Goal: Task Accomplishment & Management: Complete application form

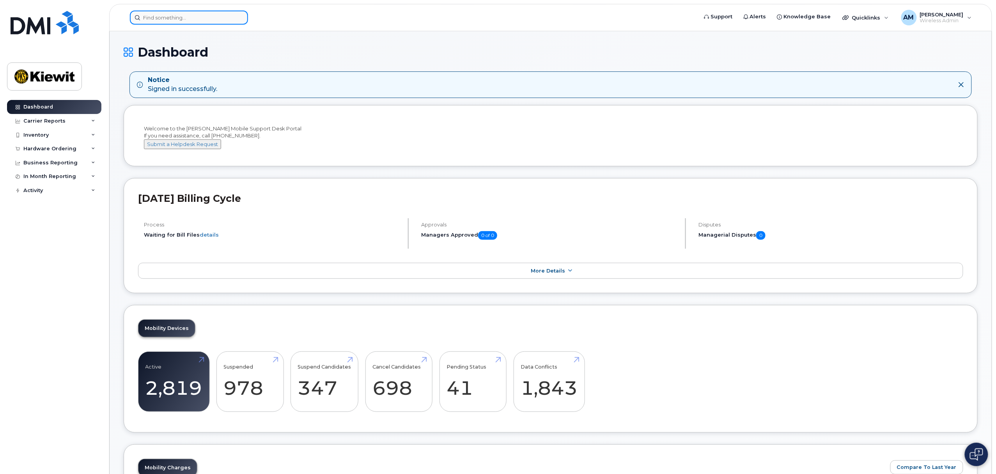
click at [159, 23] on input at bounding box center [189, 18] width 118 height 14
paste input "7802388403"
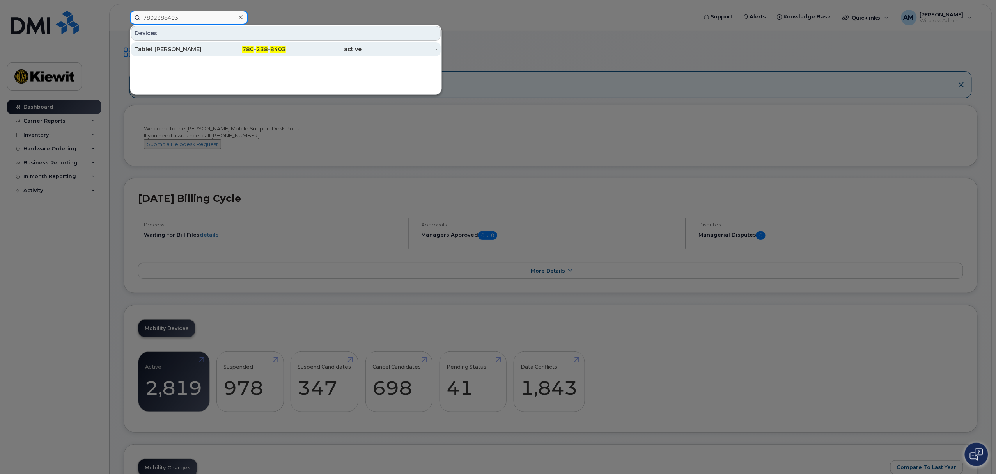
type input "7802388403"
click at [182, 52] on div "Tablet Ben Sampson" at bounding box center [172, 49] width 76 height 8
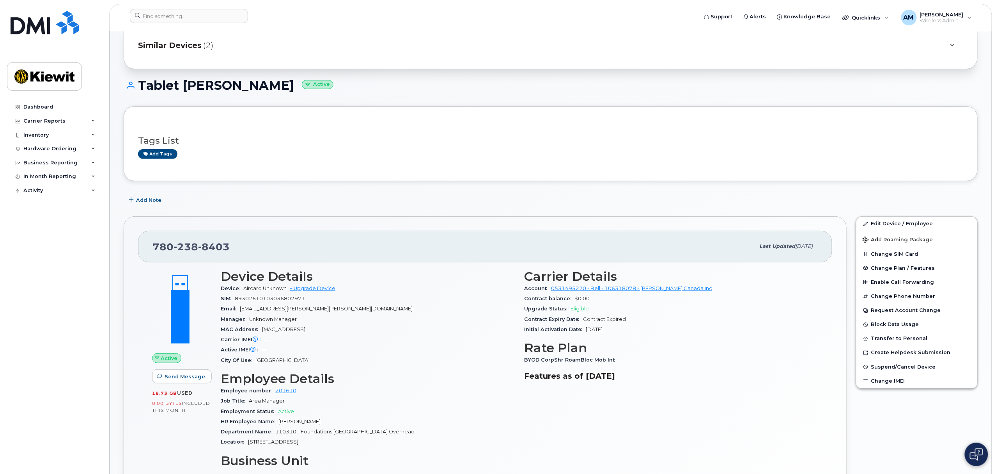
scroll to position [52, 0]
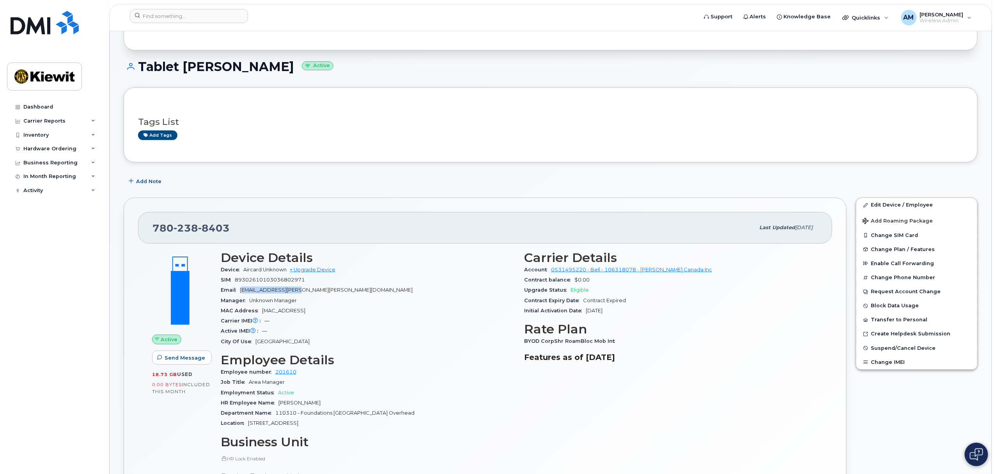
drag, startPoint x: 245, startPoint y: 289, endPoint x: 306, endPoint y: 292, distance: 60.9
click at [306, 292] on span "[EMAIL_ADDRESS][PERSON_NAME][PERSON_NAME][DOMAIN_NAME]" at bounding box center [326, 290] width 173 height 6
drag, startPoint x: 325, startPoint y: 292, endPoint x: 242, endPoint y: 295, distance: 83.1
click at [242, 295] on div "Email [EMAIL_ADDRESS][PERSON_NAME][PERSON_NAME][DOMAIN_NAME]" at bounding box center [368, 290] width 294 height 10
copy span "[EMAIL_ADDRESS][PERSON_NAME][PERSON_NAME][DOMAIN_NAME]"
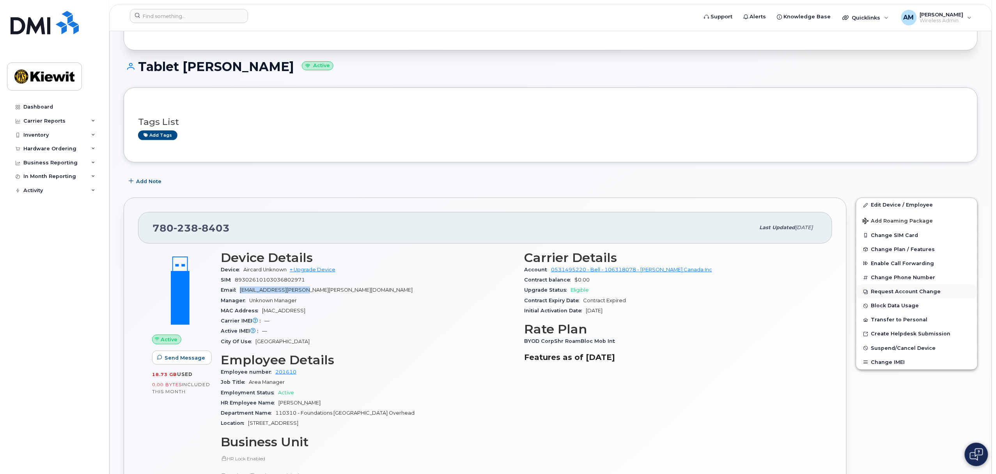
click at [940, 289] on button "Request Account Change" at bounding box center [917, 291] width 121 height 14
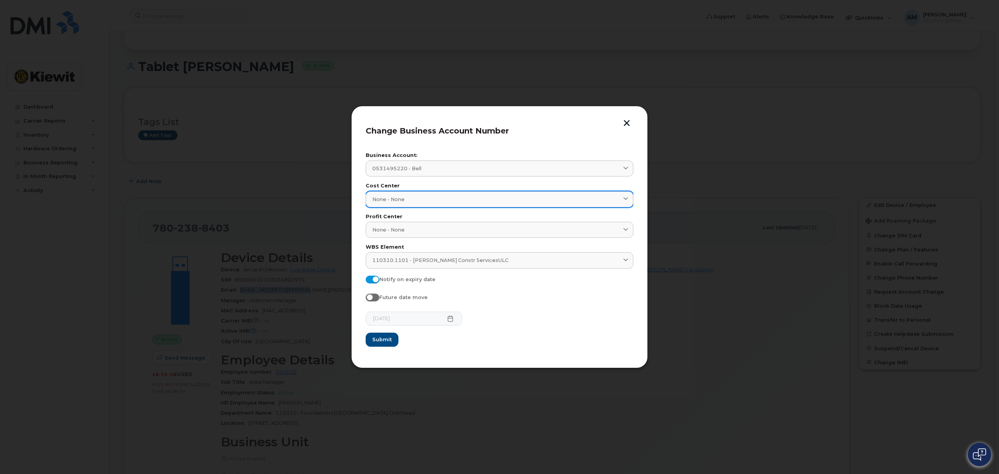
click at [457, 200] on div "None - None" at bounding box center [499, 198] width 254 height 7
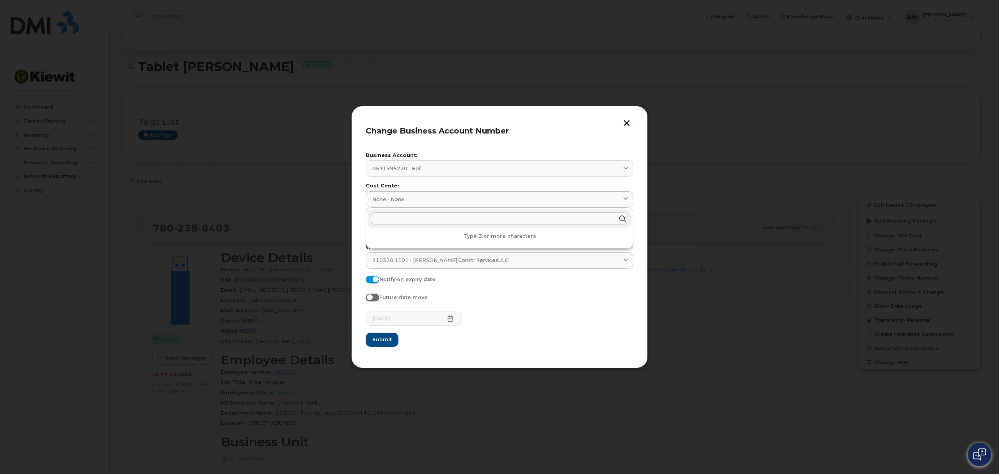
click at [454, 318] on div "[DATE]" at bounding box center [500, 318] width 268 height 14
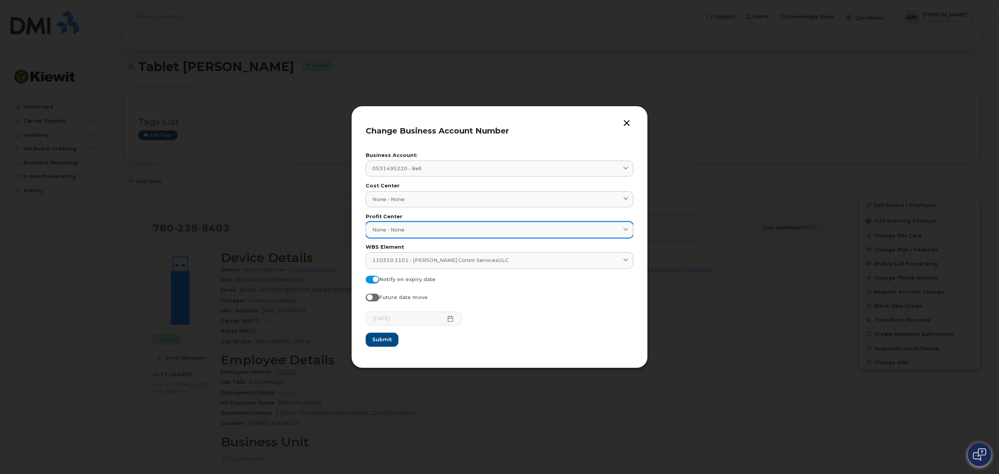
click at [481, 230] on div "None - None" at bounding box center [499, 229] width 254 height 7
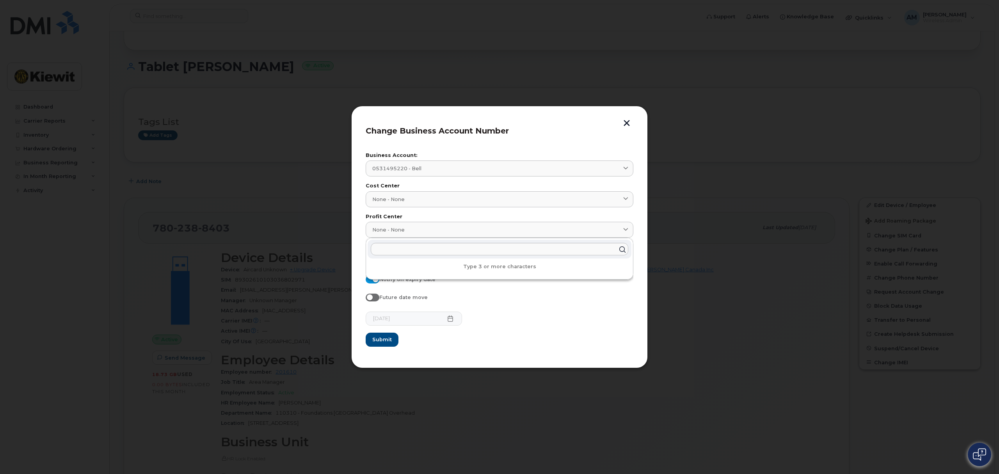
click at [518, 325] on div "[DATE]" at bounding box center [500, 318] width 268 height 14
click at [627, 124] on button "button" at bounding box center [627, 124] width 12 height 8
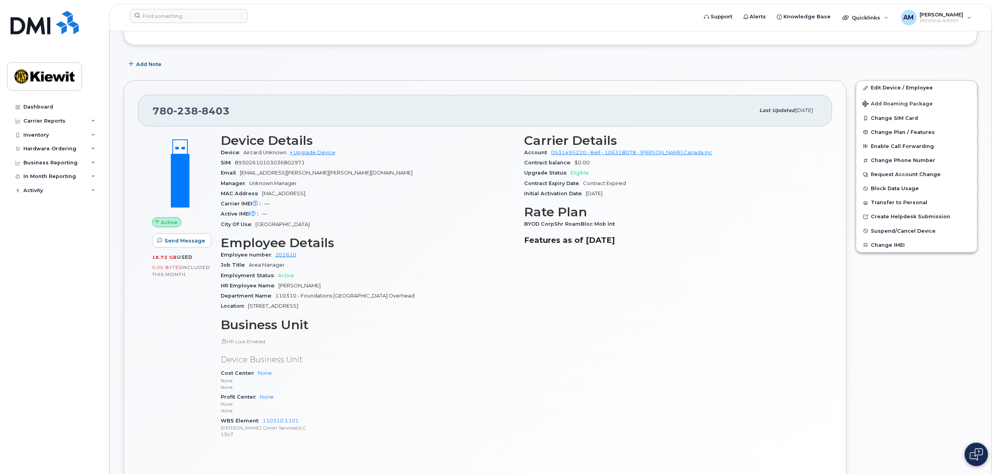
scroll to position [0, 0]
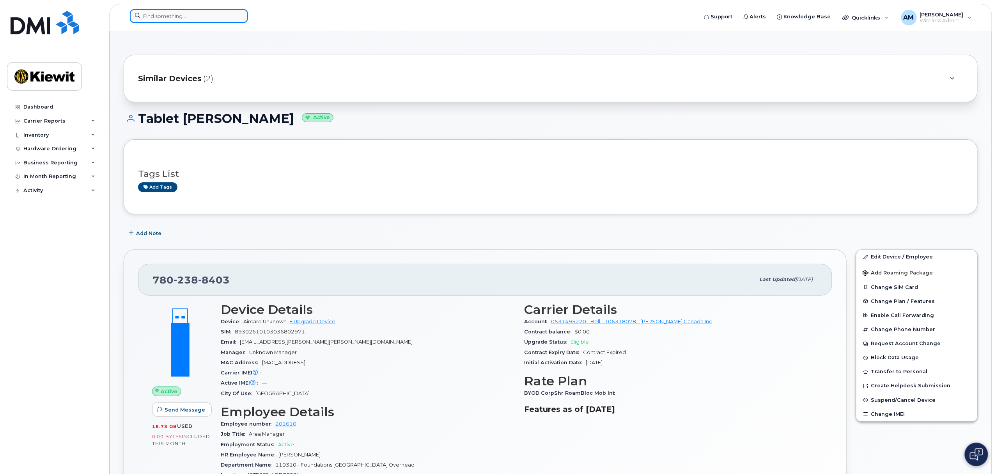
click at [163, 16] on input at bounding box center [189, 16] width 118 height 14
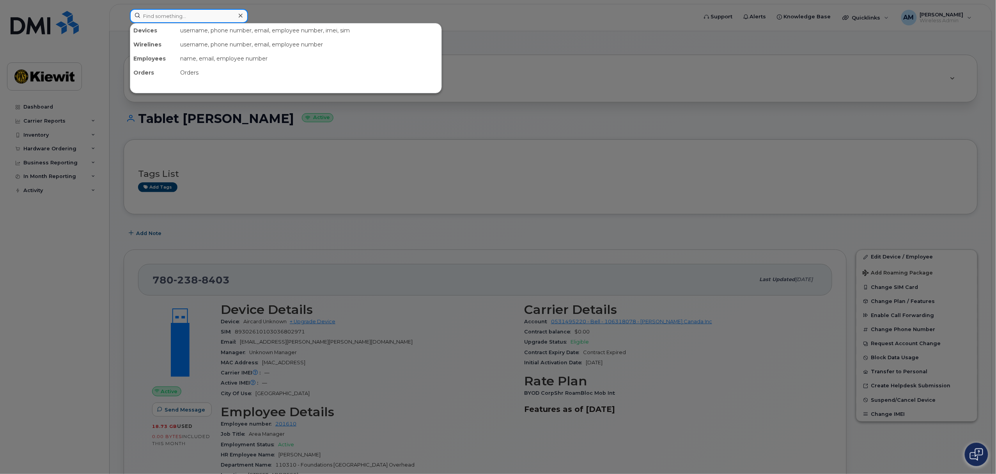
paste input "2363352701"
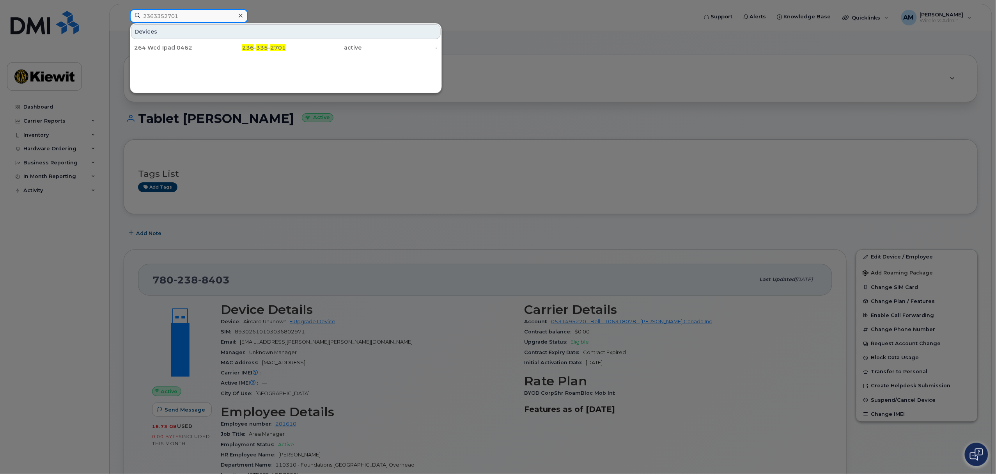
type input "2363352701"
drag, startPoint x: 217, startPoint y: 47, endPoint x: 263, endPoint y: 172, distance: 133.6
click at [217, 47] on div "236 - 335 - 2701" at bounding box center [248, 48] width 76 height 8
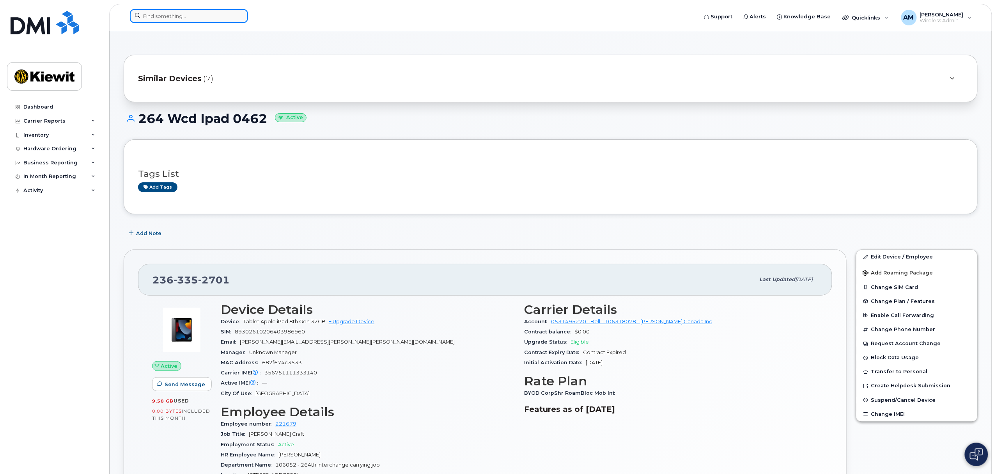
click at [167, 20] on input at bounding box center [189, 16] width 118 height 14
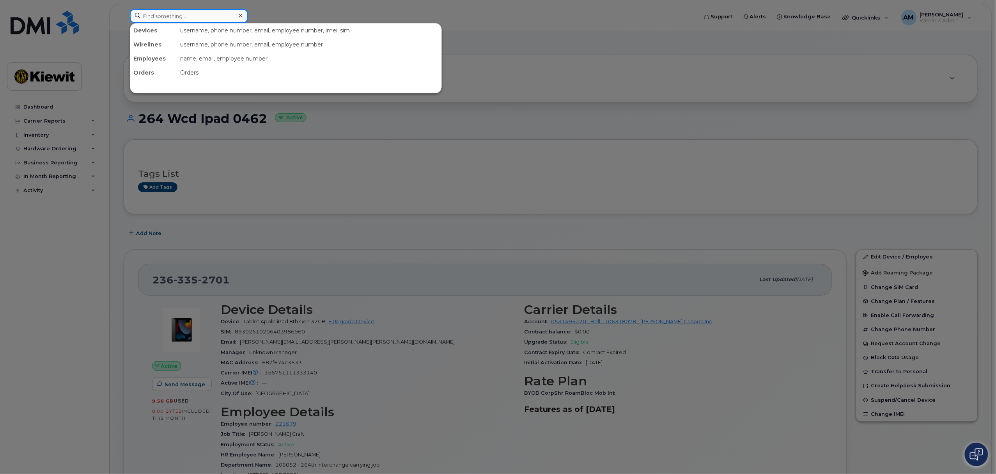
paste input "6048609433"
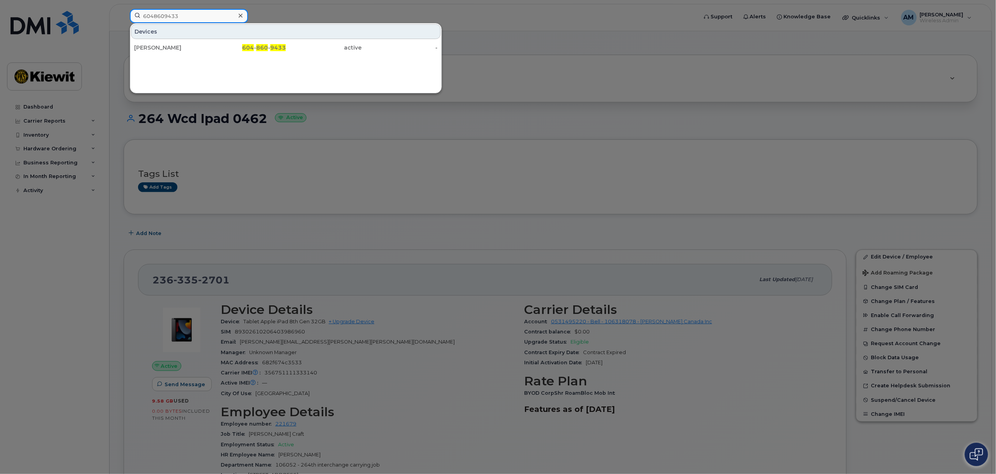
type input "6048609433"
click at [173, 41] on div "[PERSON_NAME] 604 - 860 - 9433 active -" at bounding box center [285, 48] width 311 height 16
click at [173, 40] on div "[PERSON_NAME] 604 - 860 - 9433 active -" at bounding box center [285, 48] width 311 height 16
drag, startPoint x: 174, startPoint y: 44, endPoint x: 177, endPoint y: 53, distance: 10.2
click at [210, 44] on div "Matthew Cooper" at bounding box center [248, 48] width 76 height 14
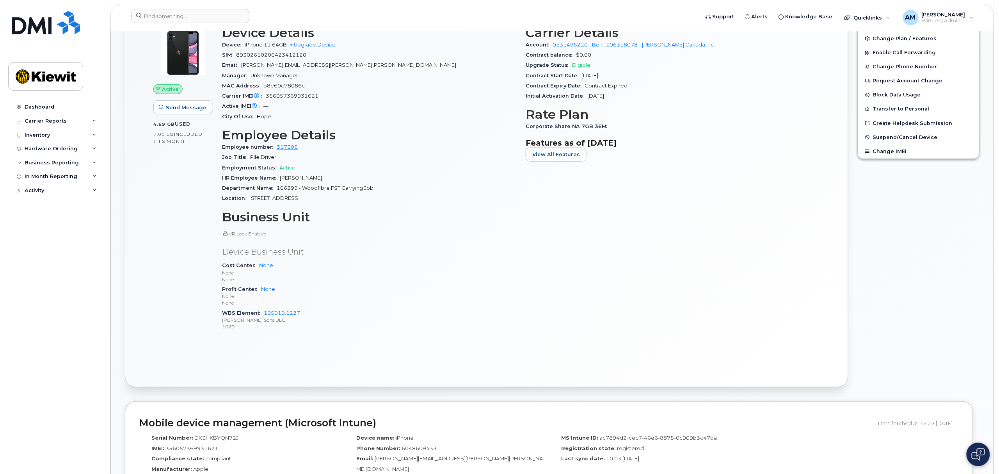
scroll to position [216, 0]
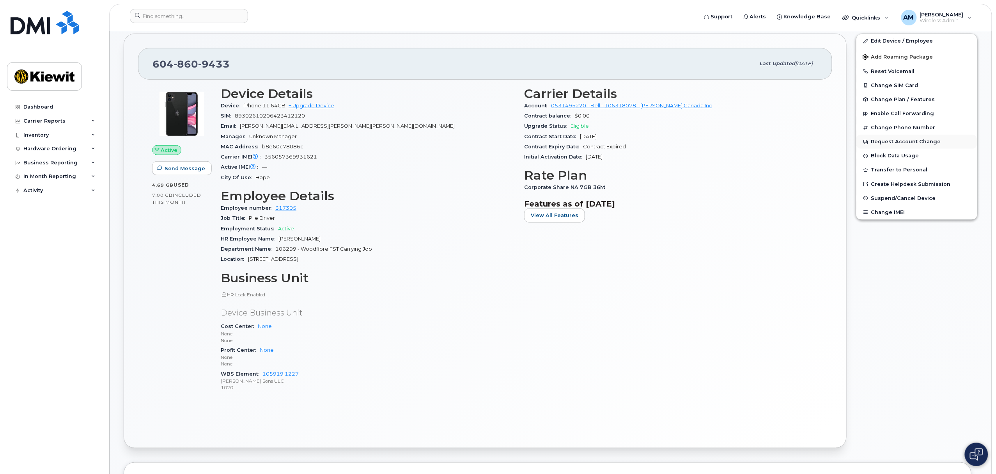
click at [915, 140] on button "Request Account Change" at bounding box center [917, 142] width 121 height 14
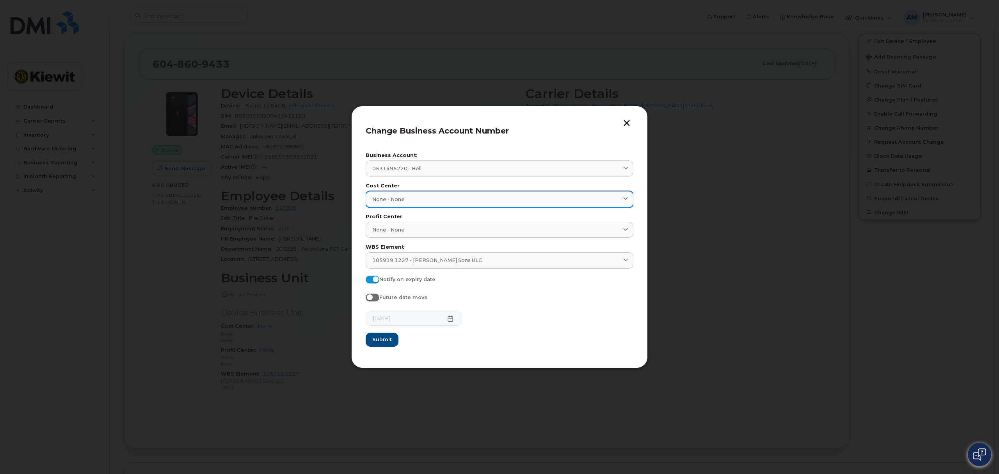
click at [470, 194] on link "None - None" at bounding box center [500, 199] width 268 height 16
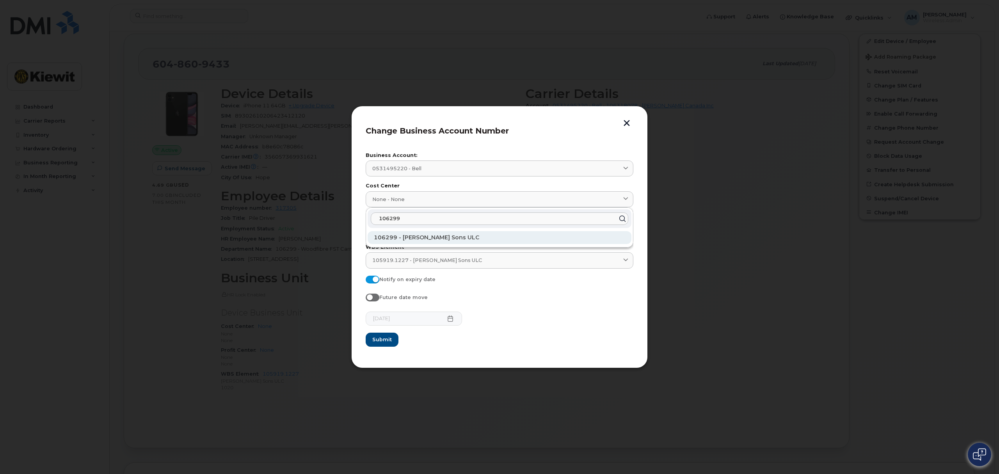
type input "106299"
click at [438, 241] on div "106299 - Peter Kiewit Sons ULC" at bounding box center [499, 237] width 264 height 13
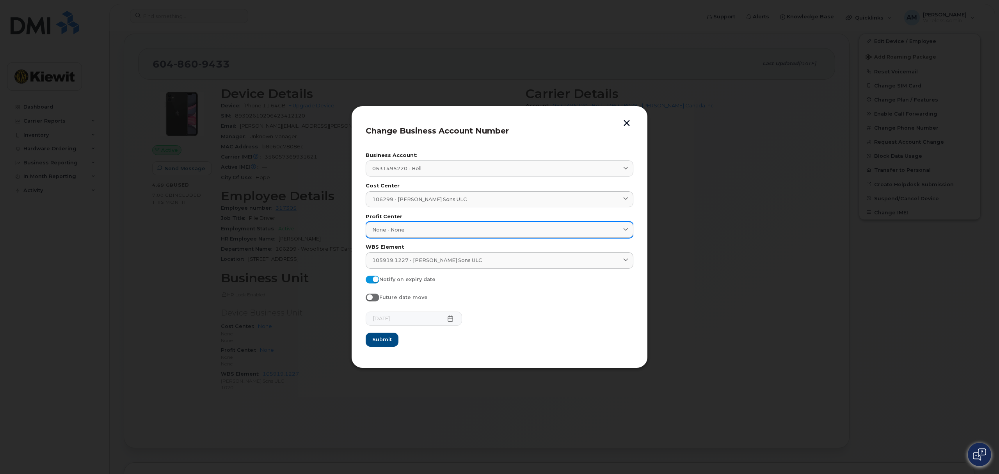
click at [444, 225] on link "None - None" at bounding box center [500, 230] width 268 height 16
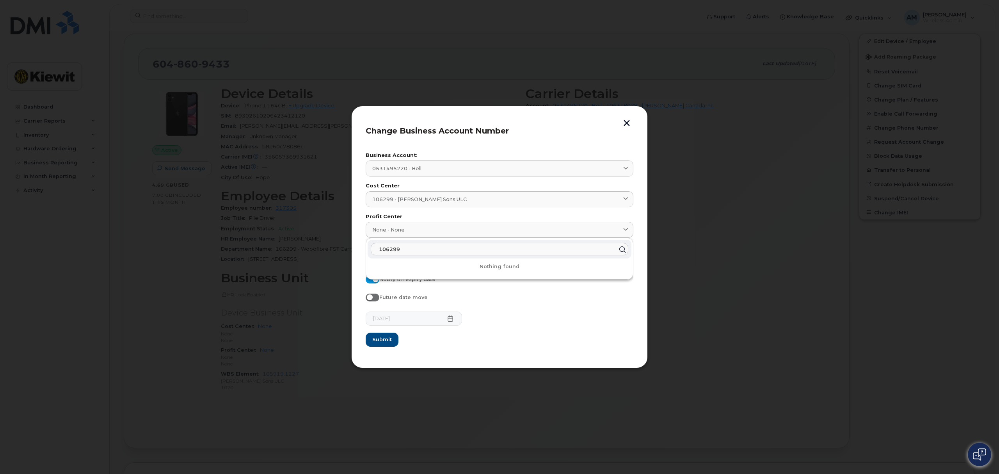
type input "106299"
click at [528, 329] on form "Business Account: 0531495220 - Bell 0508916600 - Bell 100488418 - McNally Canad…" at bounding box center [500, 249] width 268 height 193
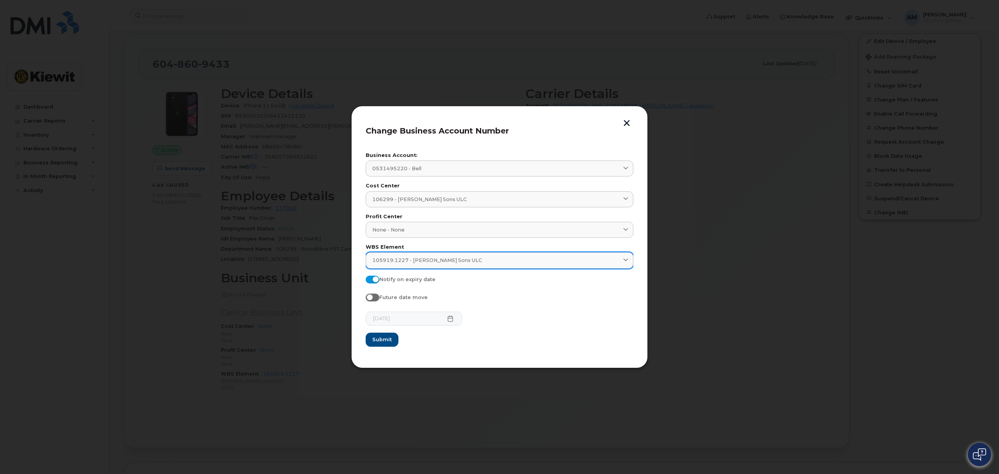
click at [498, 254] on link "105919.1227 - Peter Kiewit Sons ULC" at bounding box center [500, 260] width 268 height 16
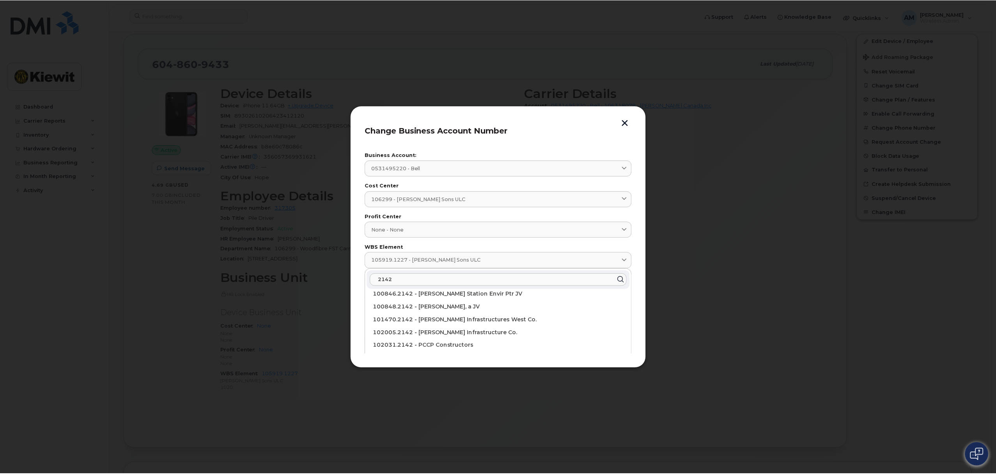
scroll to position [0, 0]
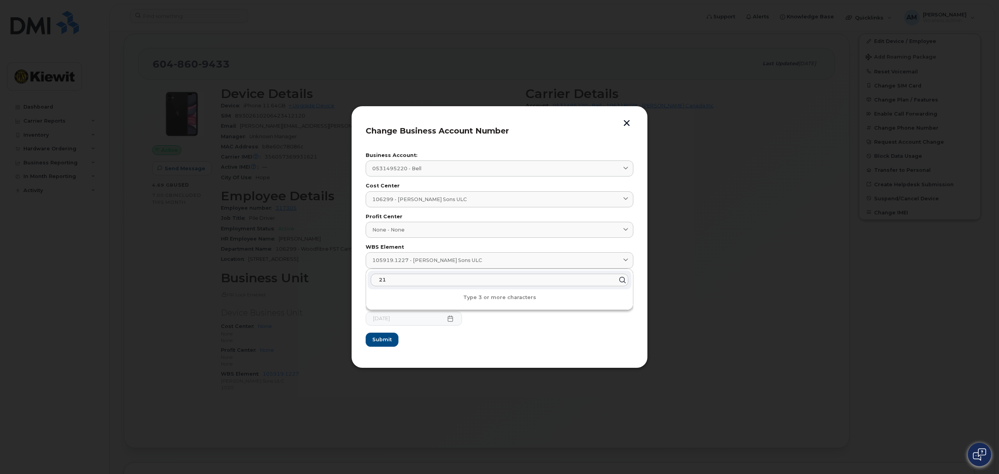
type input "2"
type input "106299.2142"
click at [453, 295] on div "106299.2142 - Peter Kiewit Sons ULC" at bounding box center [499, 298] width 264 height 13
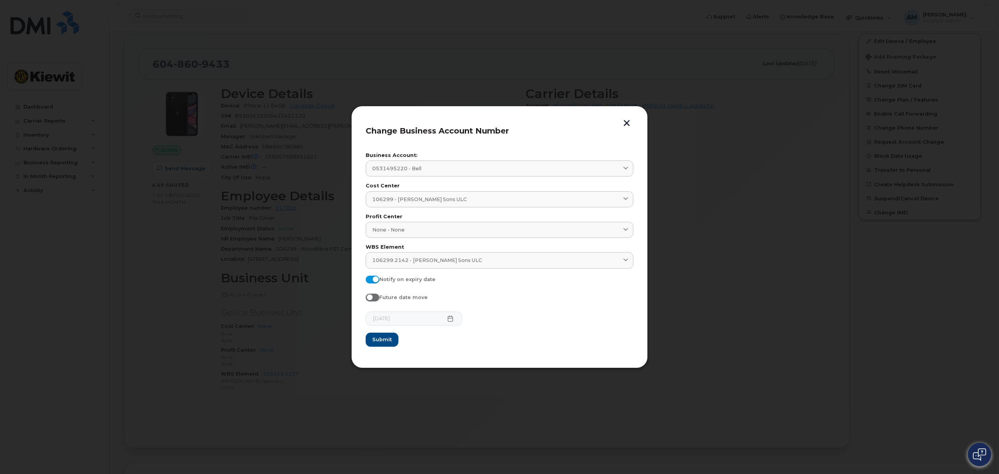
click at [447, 321] on icon at bounding box center [449, 318] width 5 height 6
click at [373, 293] on form "Business Account: 0531495220 - Bell 0508916600 - Bell 100488418 - McNally Canad…" at bounding box center [500, 249] width 268 height 193
click at [372, 297] on span at bounding box center [373, 297] width 14 height 8
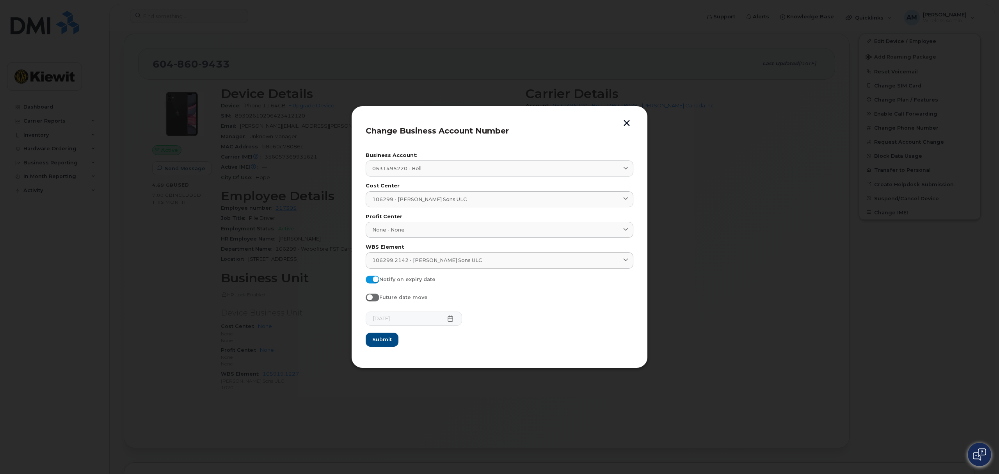
click at [372, 297] on input "Future date move" at bounding box center [369, 296] width 6 height 6
checkbox input "true"
click at [447, 320] on icon at bounding box center [450, 318] width 6 height 6
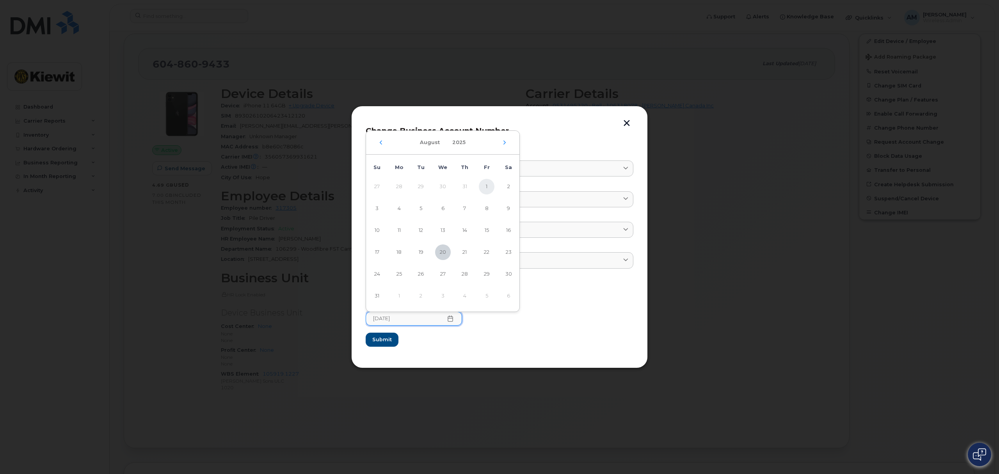
click at [486, 188] on span "1" at bounding box center [487, 187] width 16 height 16
type input "08/01/2025"
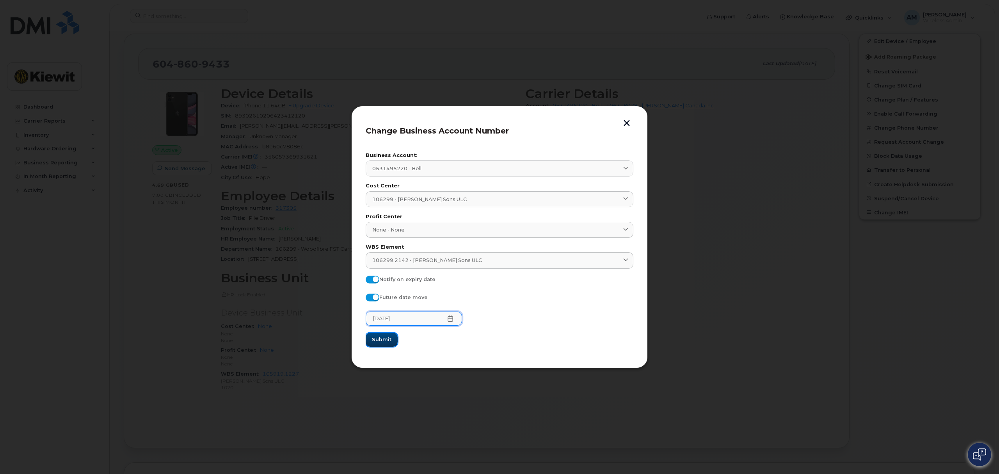
click at [383, 337] on span "Submit" at bounding box center [382, 338] width 20 height 7
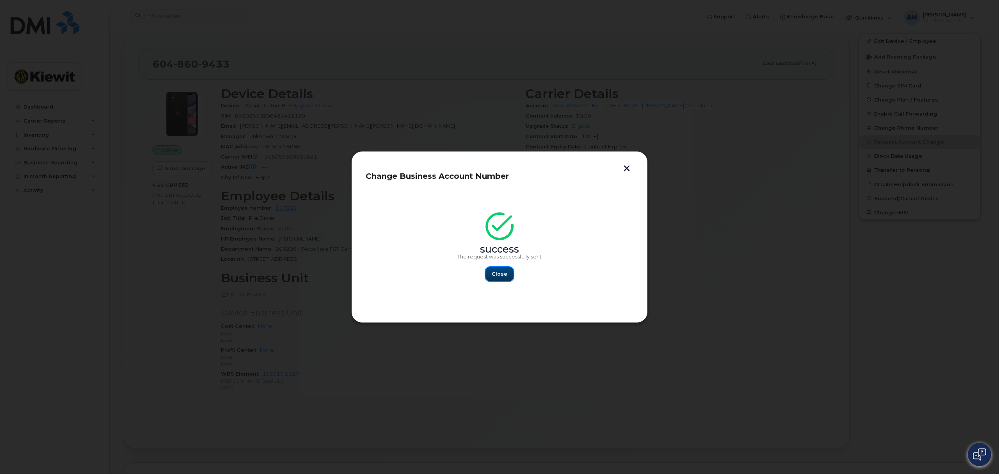
click at [499, 272] on span "Close" at bounding box center [499, 273] width 16 height 7
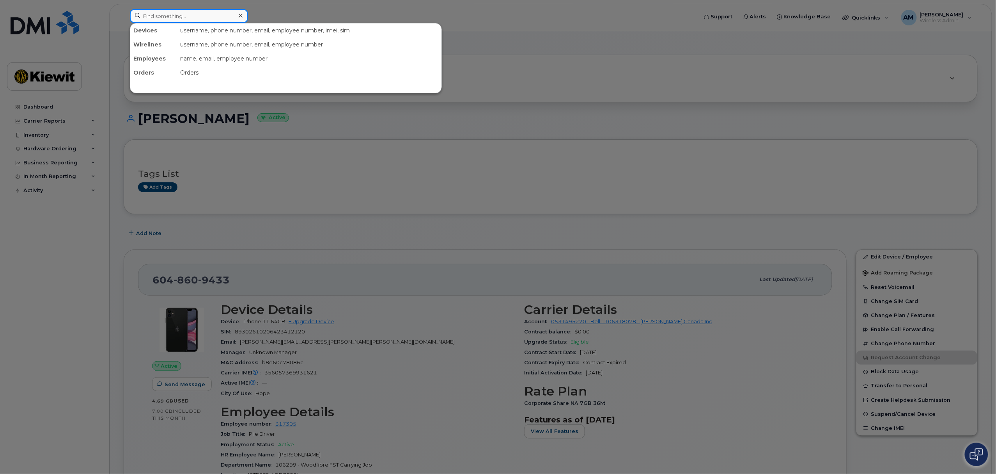
click at [203, 18] on input at bounding box center [189, 16] width 118 height 14
click at [178, 12] on input at bounding box center [189, 16] width 118 height 14
paste input "6048609433"
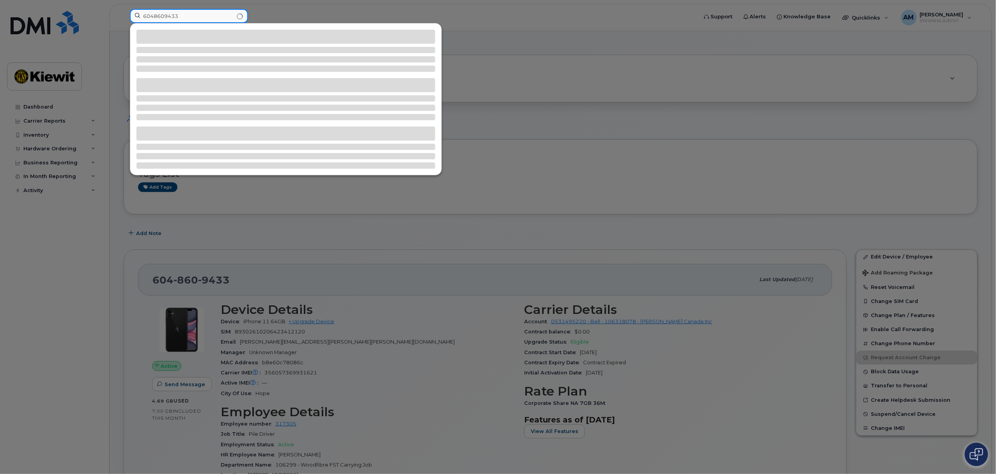
type input "6048609433"
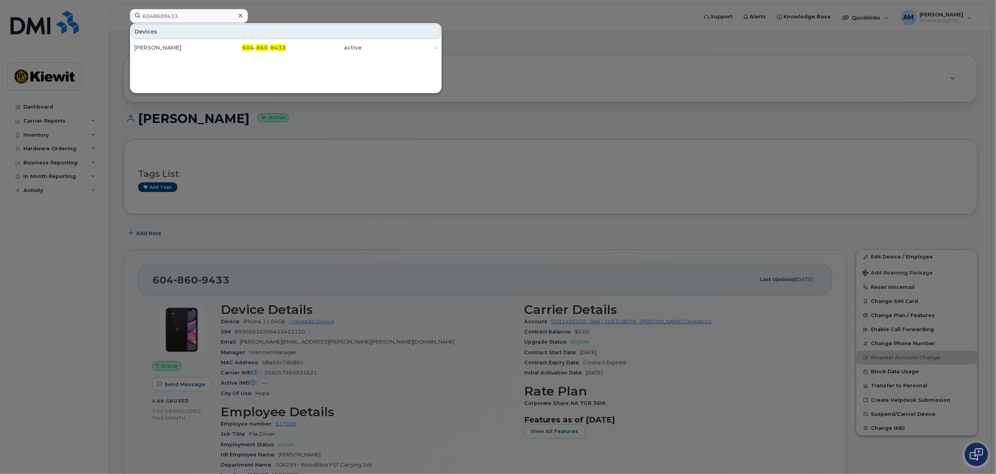
click at [186, 55] on div "Matthew Cooper 604 - 860 - 9433 active -" at bounding box center [285, 48] width 311 height 16
click at [192, 34] on div "Devices" at bounding box center [286, 31] width 310 height 15
click at [192, 50] on div "Matthew Cooper" at bounding box center [172, 48] width 76 height 8
